Goal: Task Accomplishment & Management: Use online tool/utility

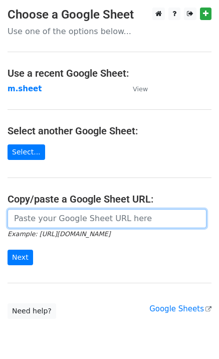
click at [26, 225] on input "url" at bounding box center [107, 218] width 199 height 19
type input "[URL][DOMAIN_NAME]"
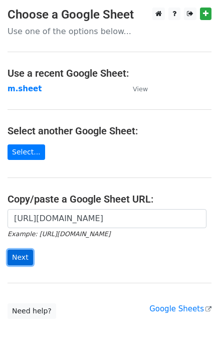
click at [19, 261] on input "Next" at bounding box center [21, 257] width 26 height 16
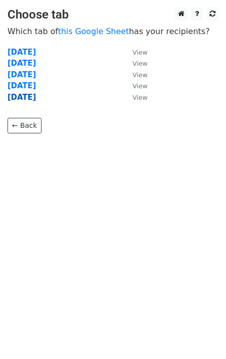
click at [23, 100] on strong "friday" at bounding box center [22, 97] width 29 height 9
click at [22, 98] on strong "friday" at bounding box center [22, 97] width 29 height 9
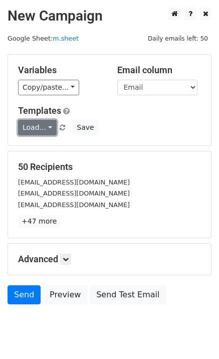
click at [30, 131] on link "Load..." at bounding box center [37, 128] width 39 height 16
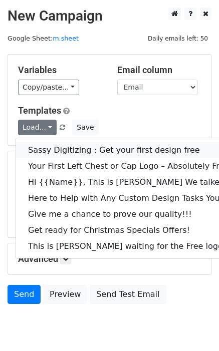
click at [45, 147] on link "Sassy Digitizing : Get your first design free" at bounding box center [140, 150] width 249 height 16
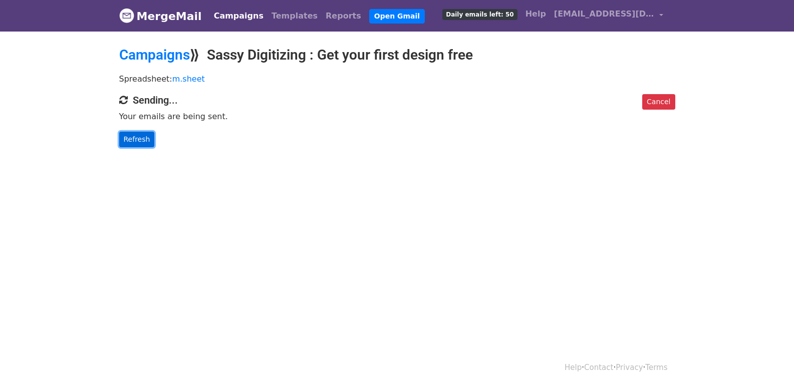
click at [141, 142] on link "Refresh" at bounding box center [137, 140] width 36 height 16
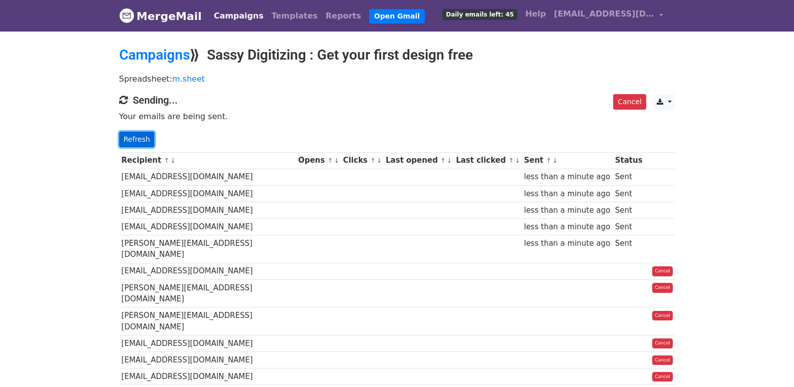
click at [140, 136] on link "Refresh" at bounding box center [137, 140] width 36 height 16
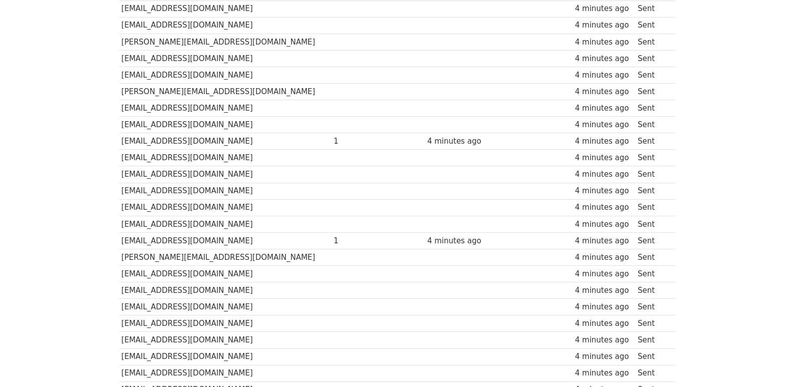
scroll to position [697, 0]
